Goal: Information Seeking & Learning: Find specific fact

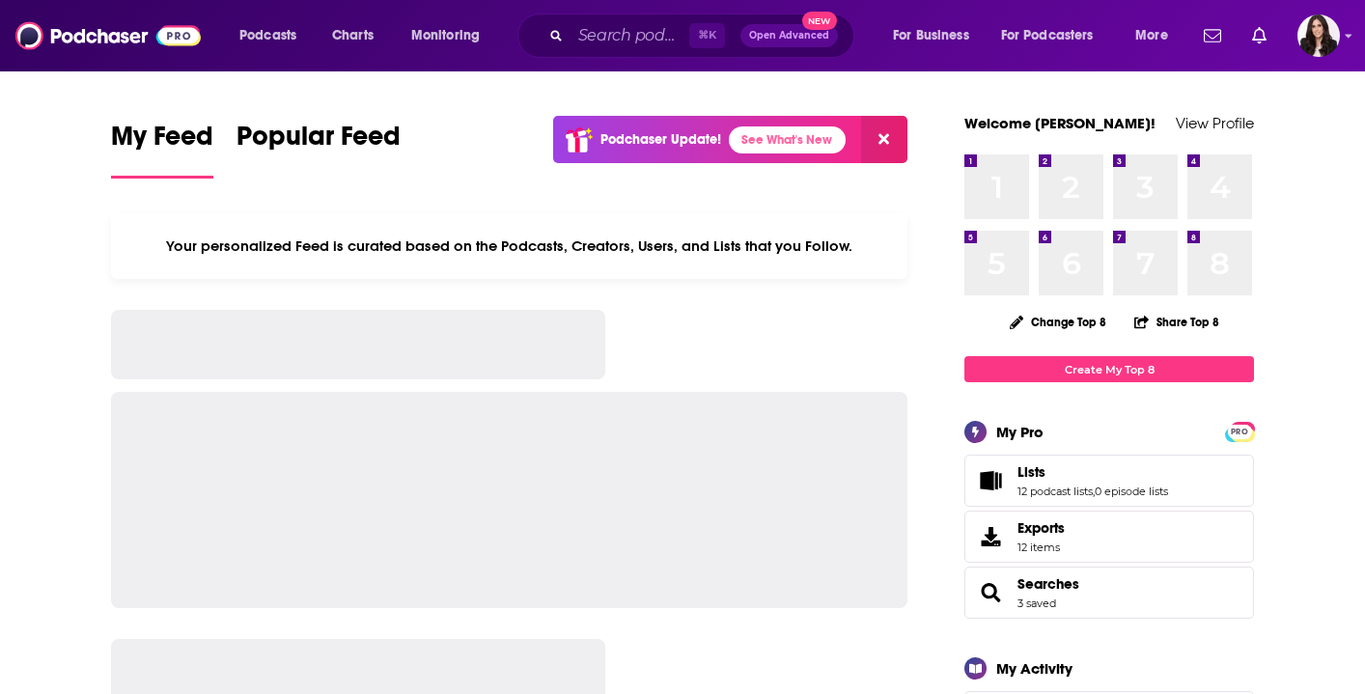
click at [617, 37] on input "Search podcasts, credits, & more..." at bounding box center [630, 35] width 119 height 31
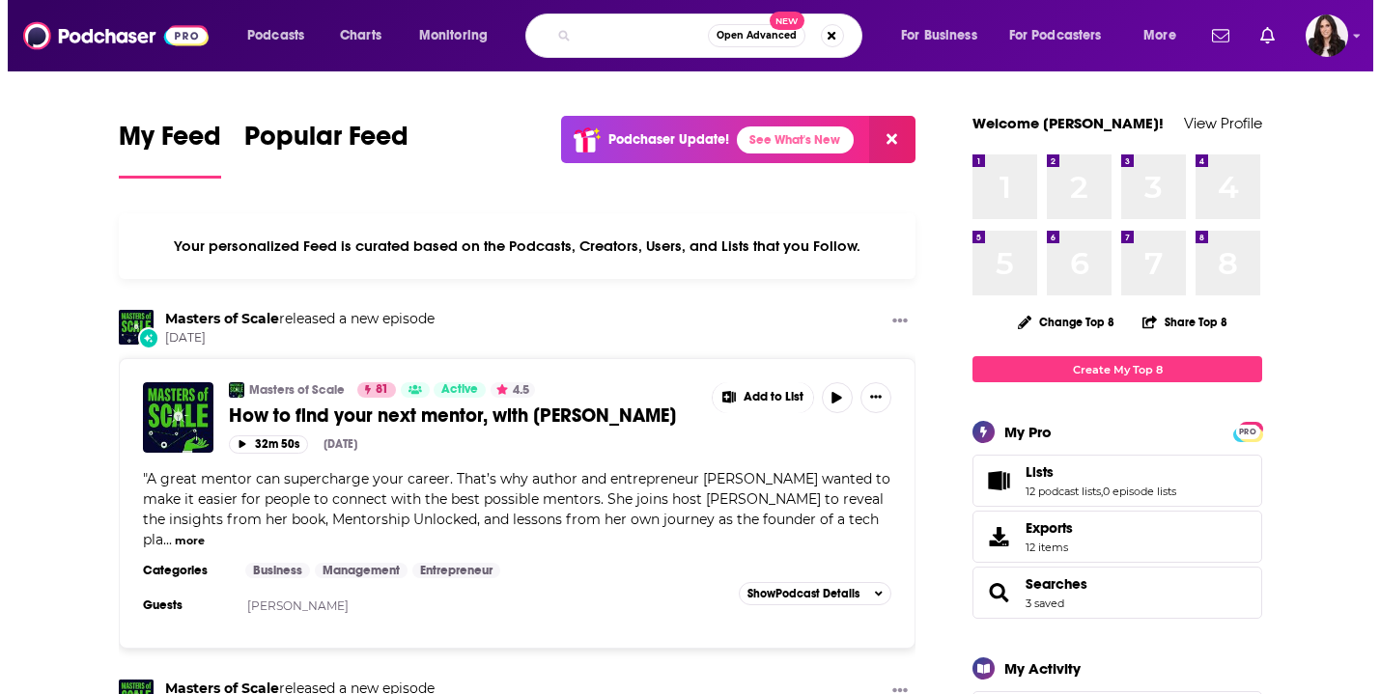
scroll to position [0, 116]
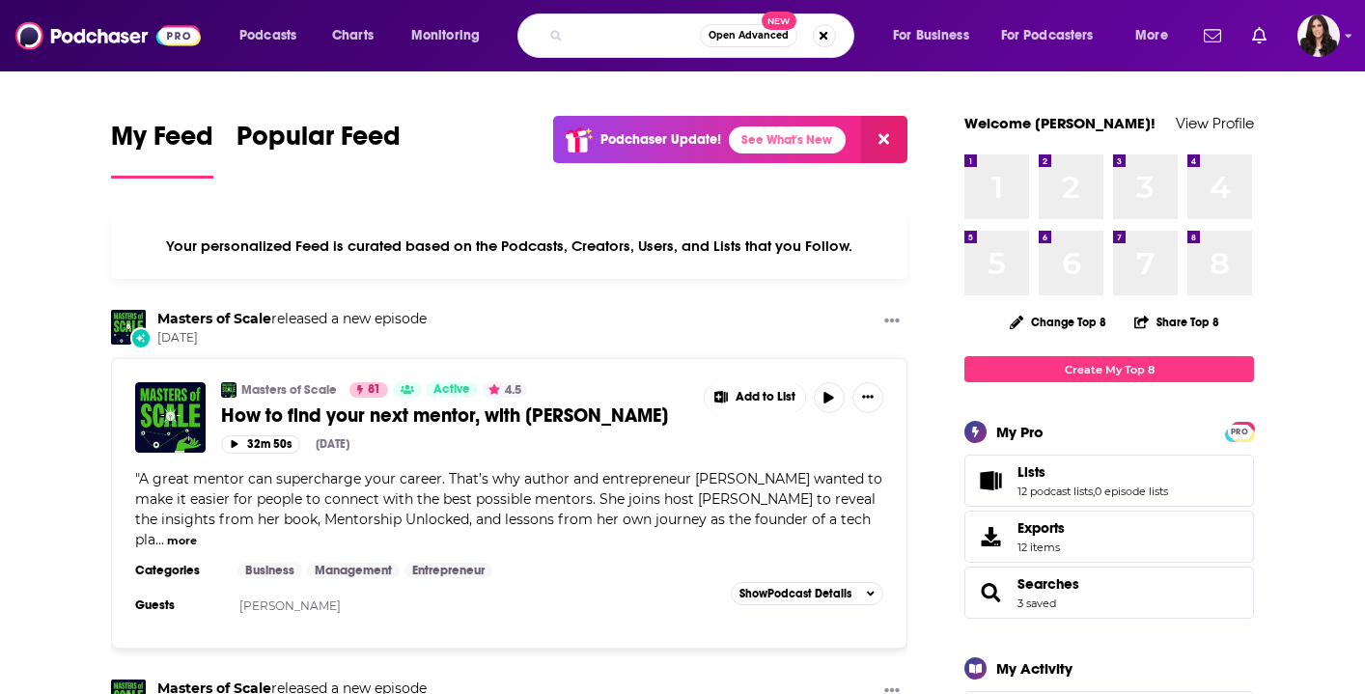
click at [645, 31] on input "Believe Bolder with [PERSON_NAME]" at bounding box center [635, 35] width 129 height 31
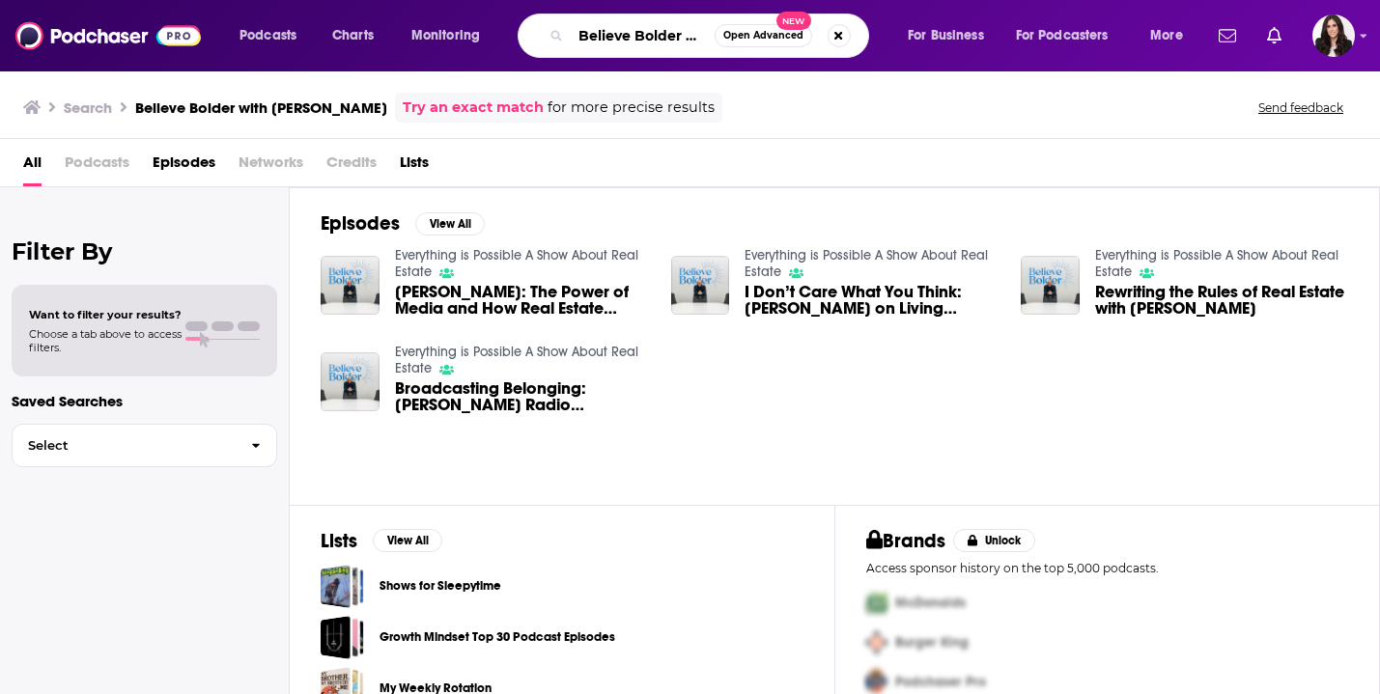
scroll to position [0, 101]
drag, startPoint x: 688, startPoint y: 37, endPoint x: 790, endPoint y: 46, distance: 102.8
click at [819, 60] on div "Podcasts Charts Monitoring Believe Bolder with [PERSON_NAME] Open Advanced New …" at bounding box center [690, 35] width 1380 height 71
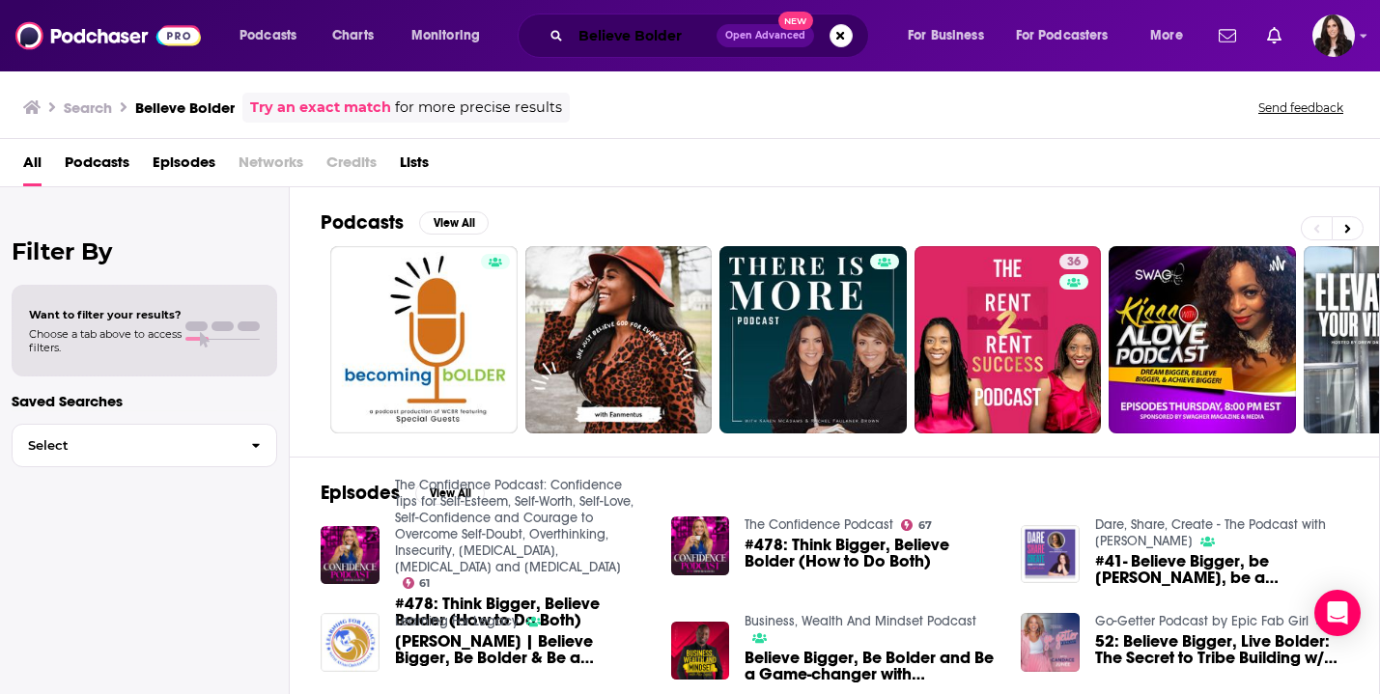
click at [604, 40] on input "Believe Bolder" at bounding box center [644, 35] width 146 height 31
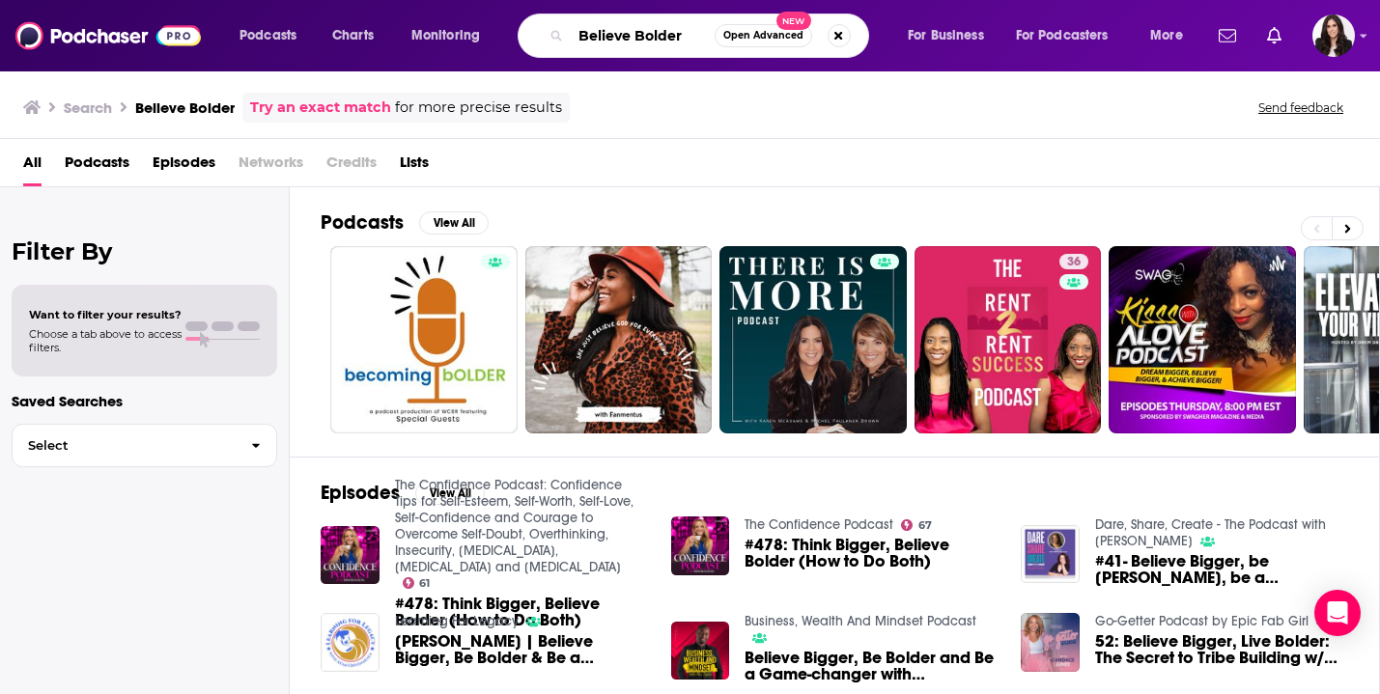
click at [604, 40] on input "Believe Bolder" at bounding box center [643, 35] width 144 height 31
type input "[PERSON_NAME]"
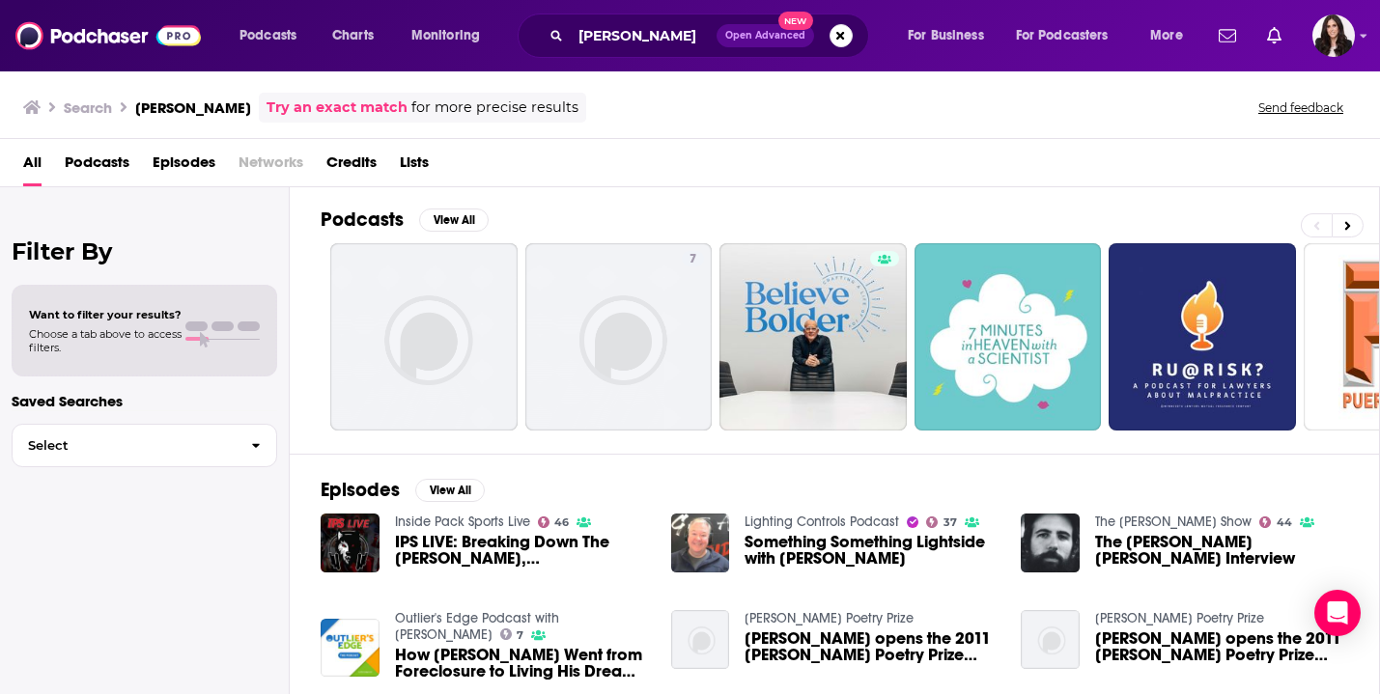
scroll to position [4, 0]
